Goal: Task Accomplishment & Management: Use online tool/utility

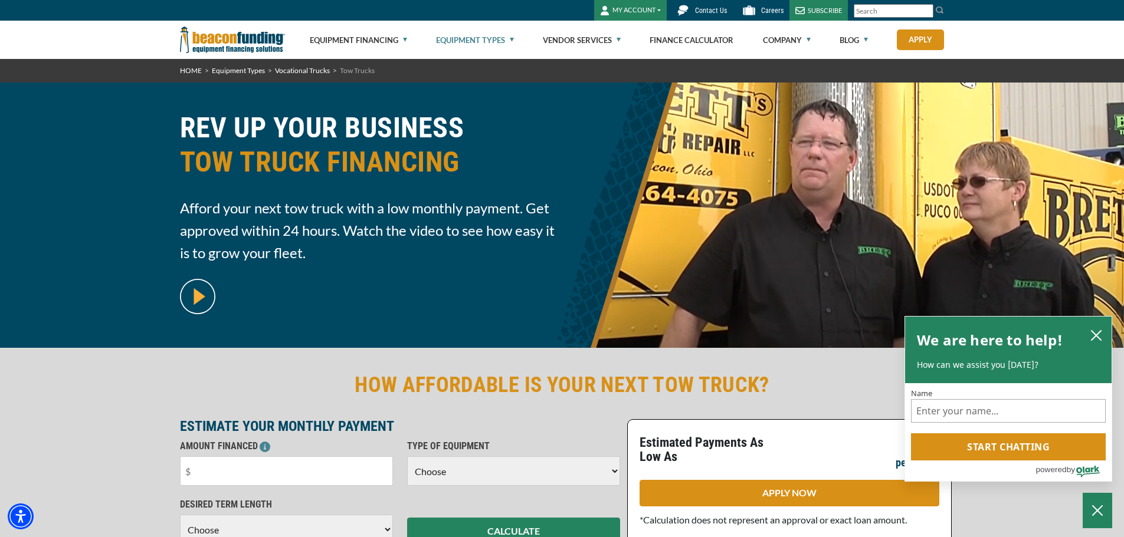
click at [513, 35] on link "Equipment Types" at bounding box center [475, 40] width 78 height 38
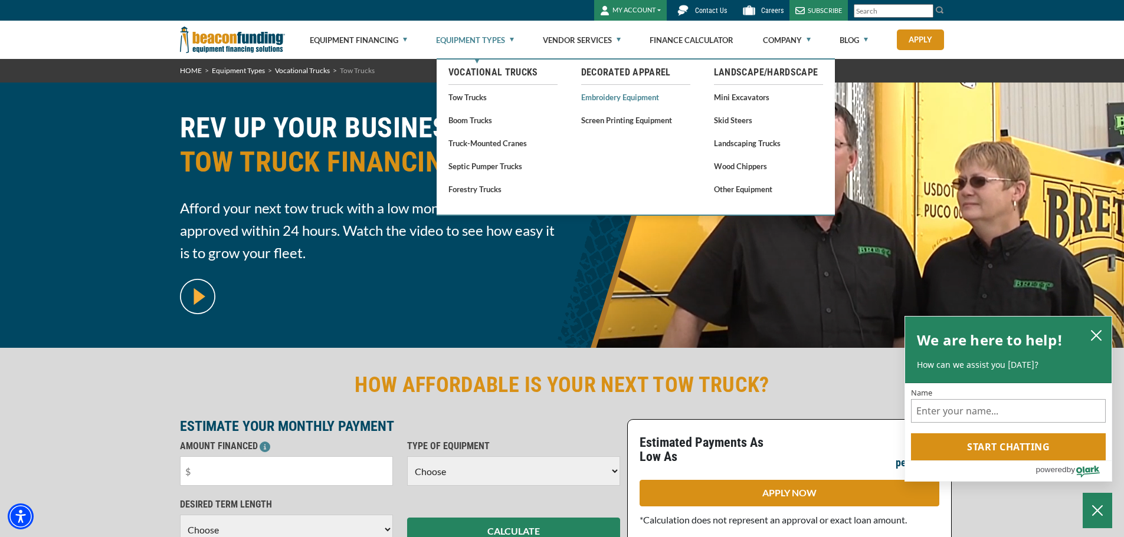
click at [624, 97] on link "Embroidery Equipment" at bounding box center [635, 97] width 109 height 15
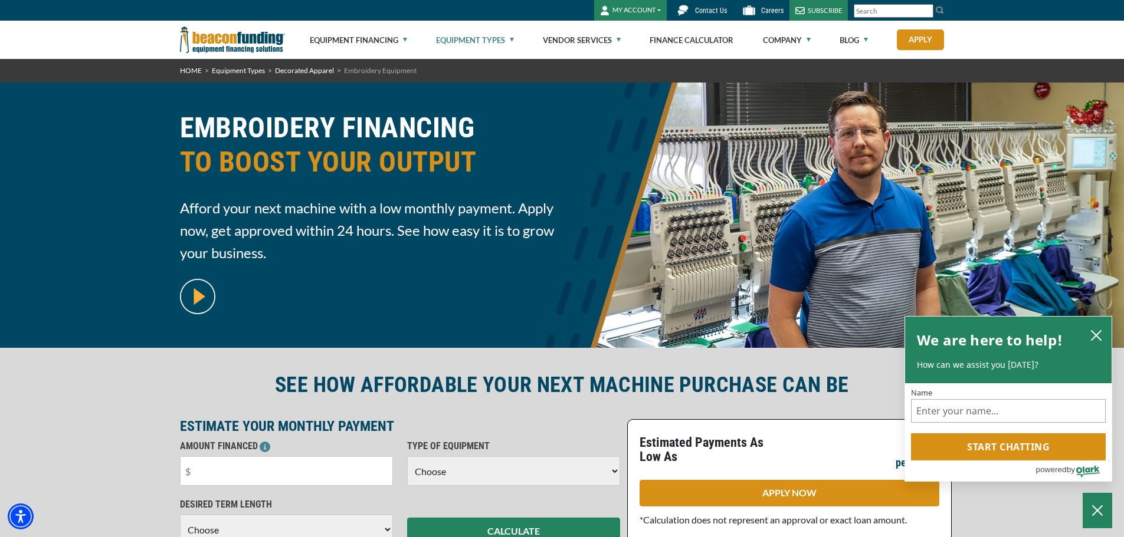
scroll to position [59, 0]
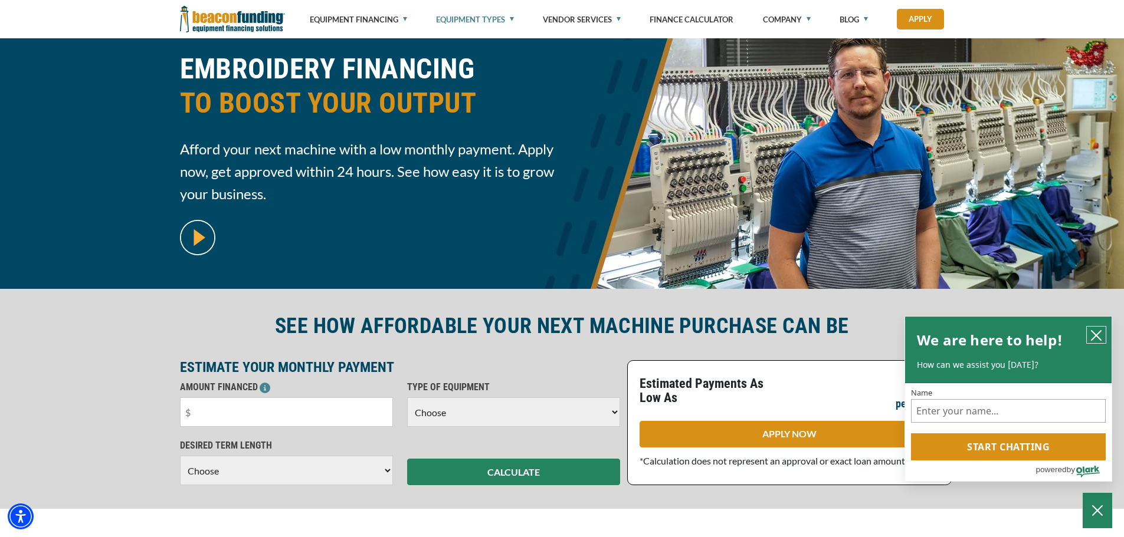
click at [1093, 332] on icon "close chatbox" at bounding box center [1095, 335] width 9 height 9
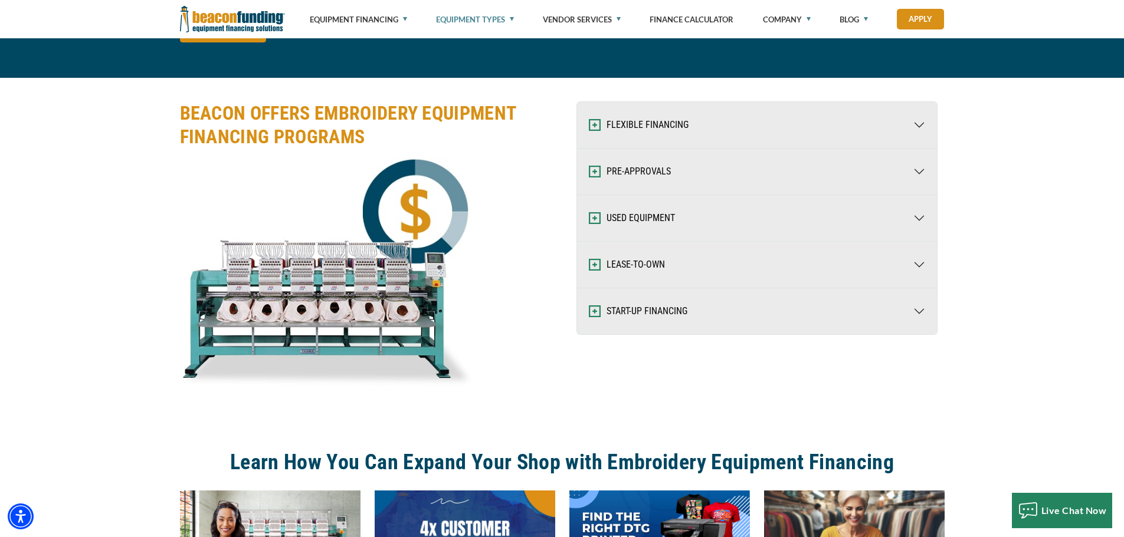
scroll to position [1534, 0]
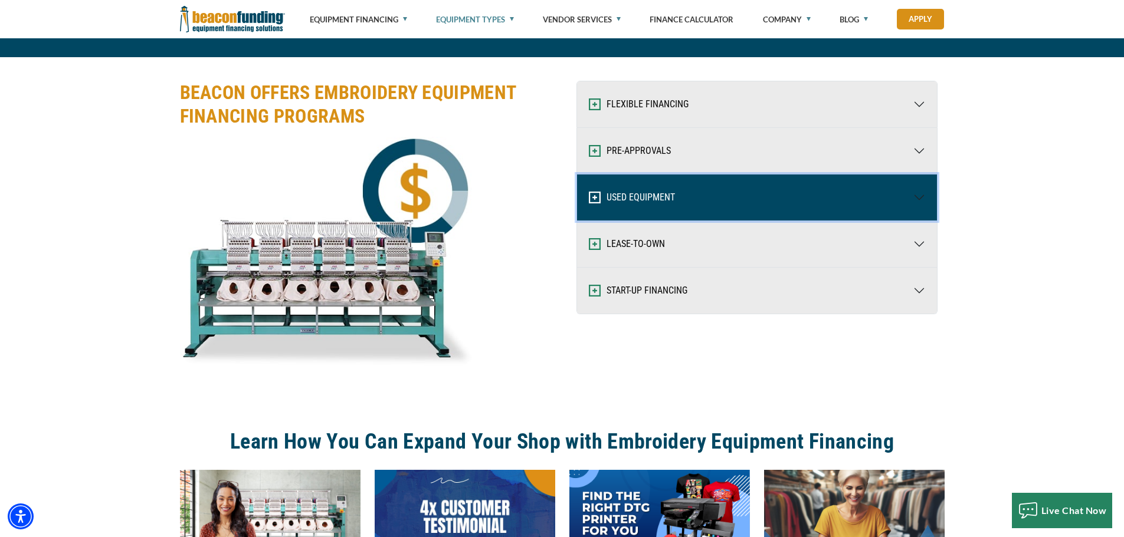
click at [653, 189] on button "USED EQUIPMENT" at bounding box center [757, 198] width 360 height 46
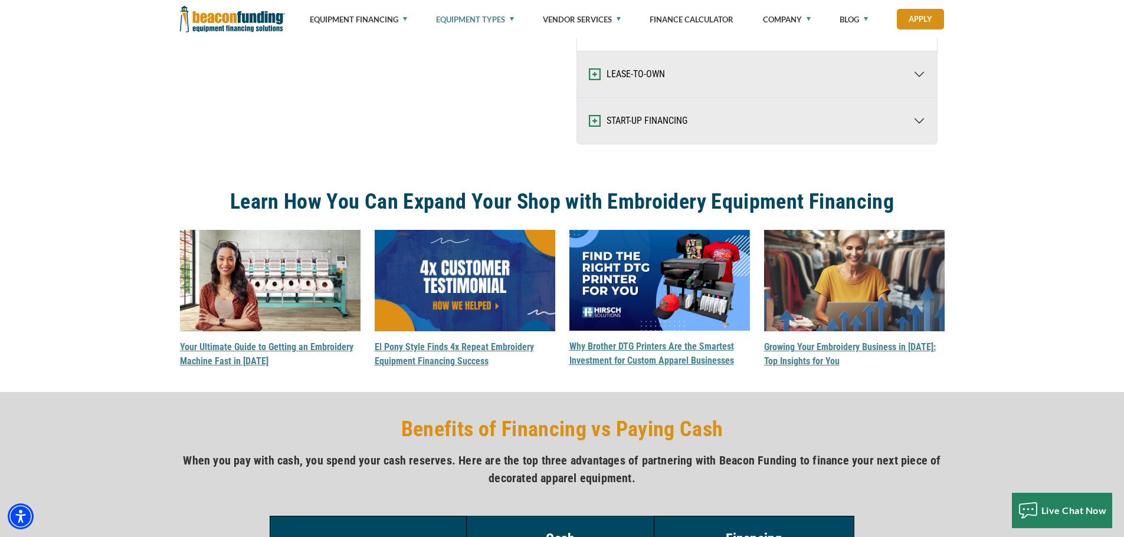
scroll to position [1947, 0]
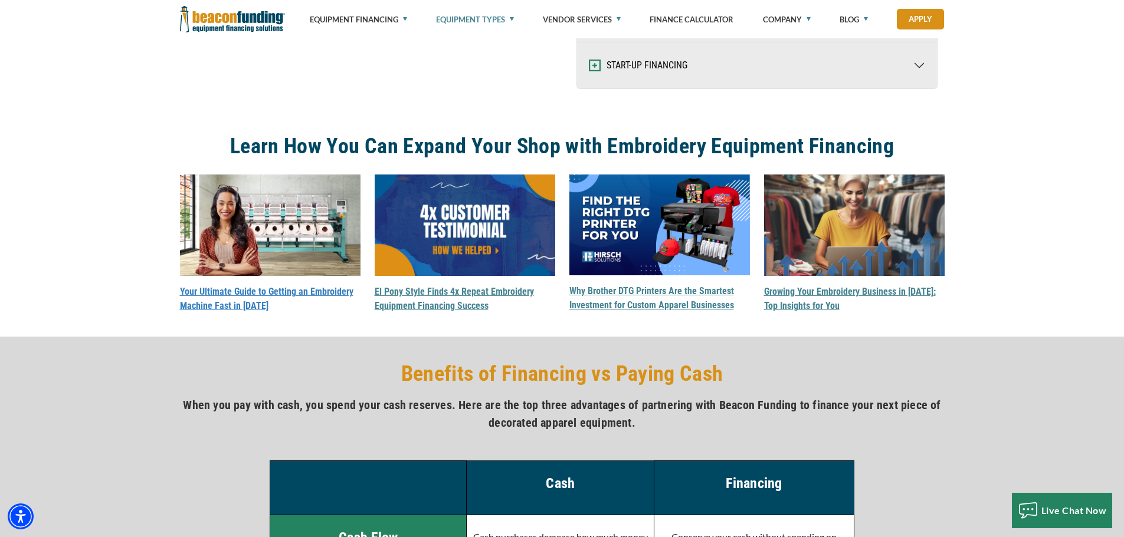
click at [241, 292] on link "Your Ultimate Guide to Getting an Embroidery Machine Fast in 2025" at bounding box center [266, 298] width 173 height 25
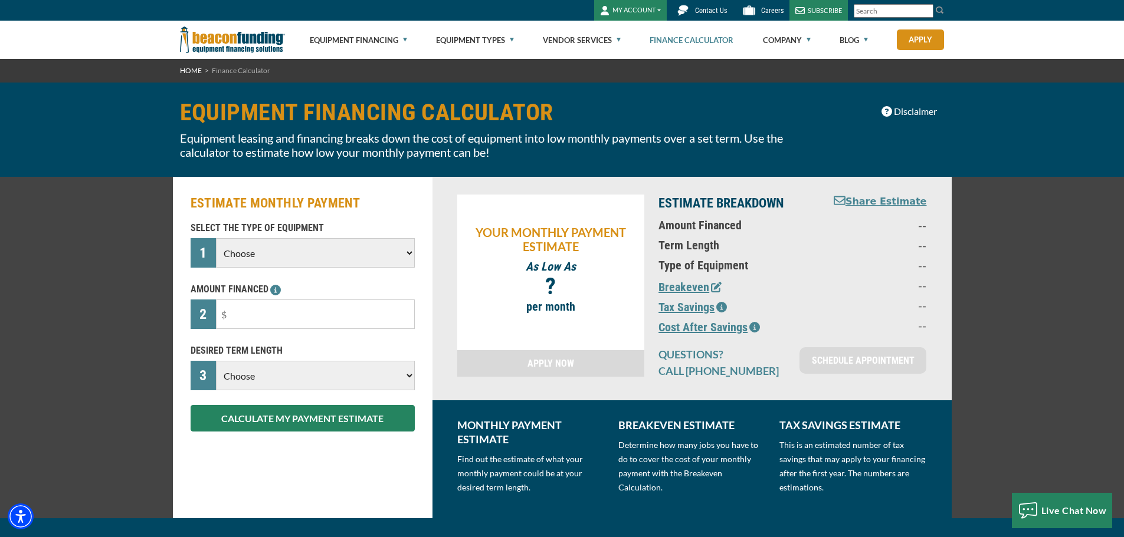
click at [312, 247] on select "Choose Backhoe Boom/Bucket Truck Chipper Commercial Mower Crane DTG/DTF Printin…" at bounding box center [315, 252] width 198 height 29
select select "1"
click at [216, 238] on select "Choose Backhoe Boom/Bucket Truck Chipper Commercial Mower Crane DTG/DTF Printin…" at bounding box center [315, 252] width 198 height 29
click at [344, 313] on input "text" at bounding box center [315, 314] width 198 height 29
type input "$36,000"
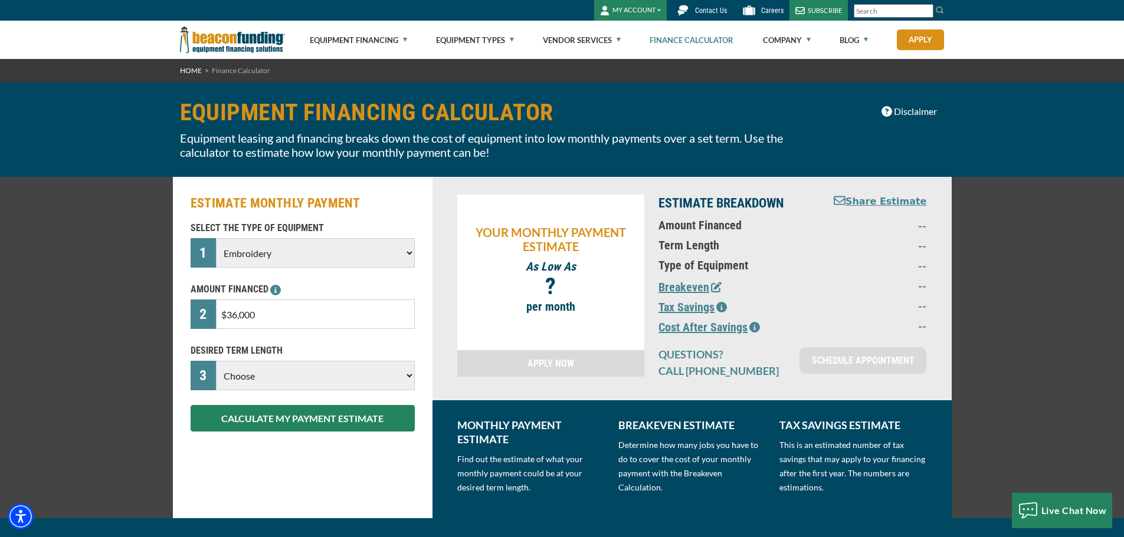
click at [352, 373] on select "Choose 36 Months 48 Months 60 Months" at bounding box center [315, 375] width 198 height 29
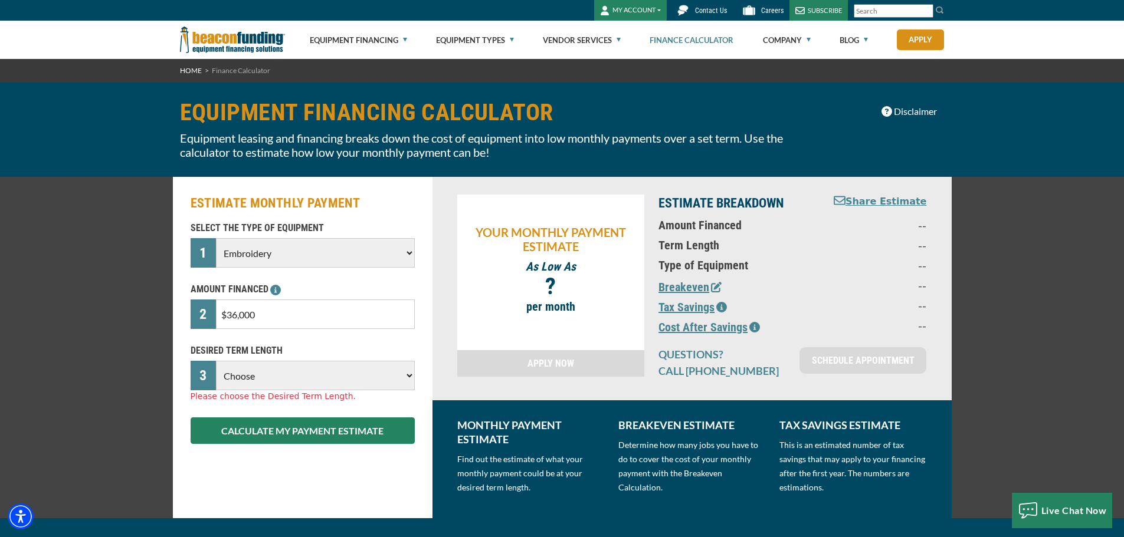
select select "48"
click at [216, 361] on select "Choose 36 Months 48 Months 60 Months" at bounding box center [315, 375] width 198 height 29
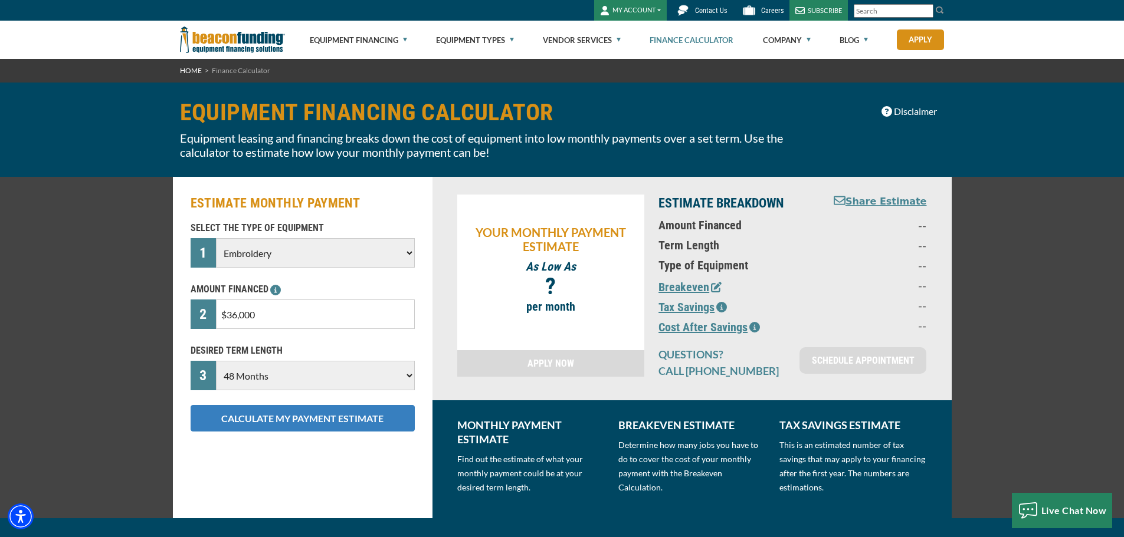
click at [303, 422] on button "CALCULATE MY PAYMENT ESTIMATE" at bounding box center [303, 418] width 224 height 27
